Goal: Find contact information: Find contact information

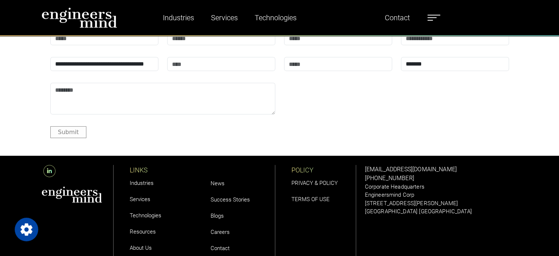
scroll to position [2313, 0]
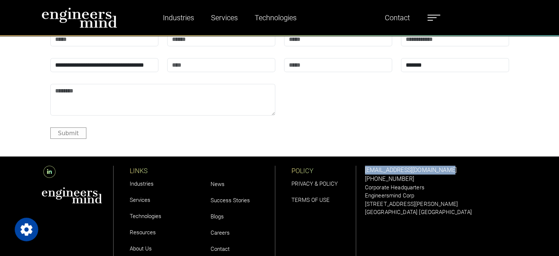
drag, startPoint x: 448, startPoint y: 168, endPoint x: 361, endPoint y: 169, distance: 86.4
click at [361, 169] on div "[EMAIL_ADDRESS][DOMAIN_NAME] [PHONE_NUMBER] Corporate Headquarters Engineersmin…" at bounding box center [442, 211] width 162 height 110
copy link "[EMAIL_ADDRESS][DOMAIN_NAME]"
click at [392, 22] on link "Contact" at bounding box center [397, 17] width 31 height 17
